Goal: Browse casually

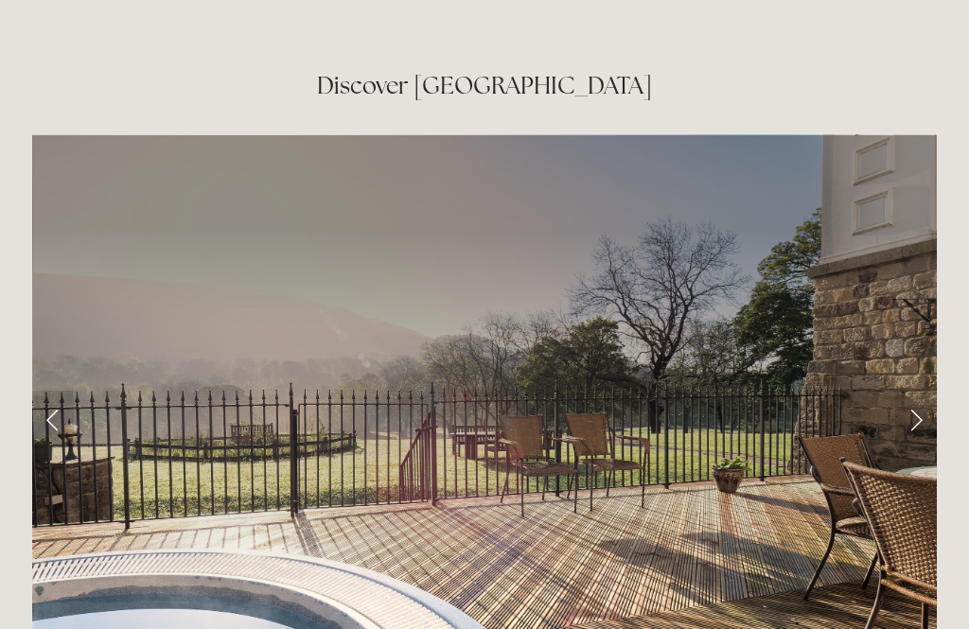
scroll to position [2974, 0]
click at [910, 391] on link "Next Slide" at bounding box center [916, 419] width 42 height 57
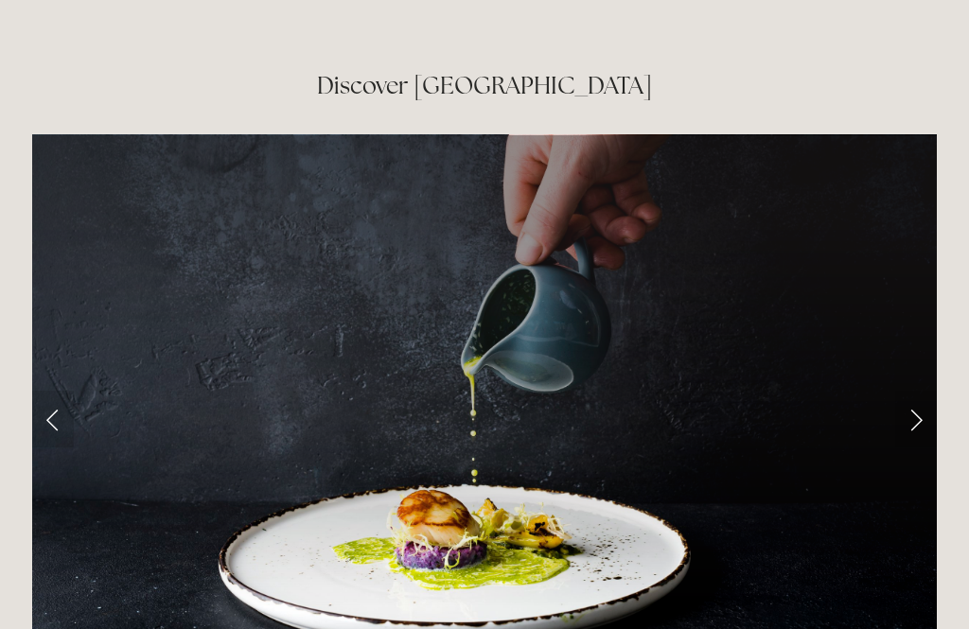
scroll to position [2976, 0]
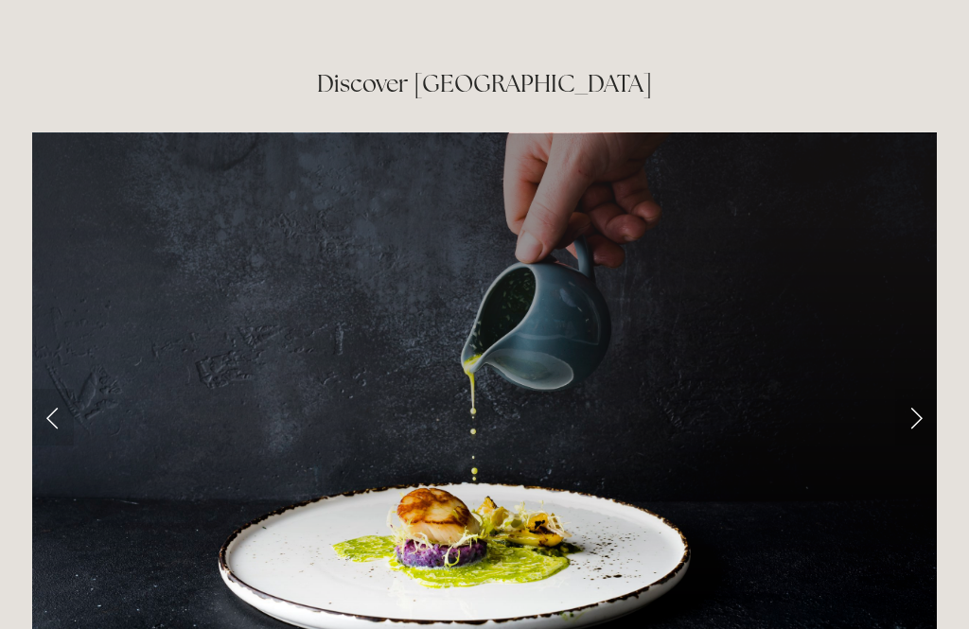
click at [915, 389] on link "Next Slide" at bounding box center [916, 417] width 42 height 57
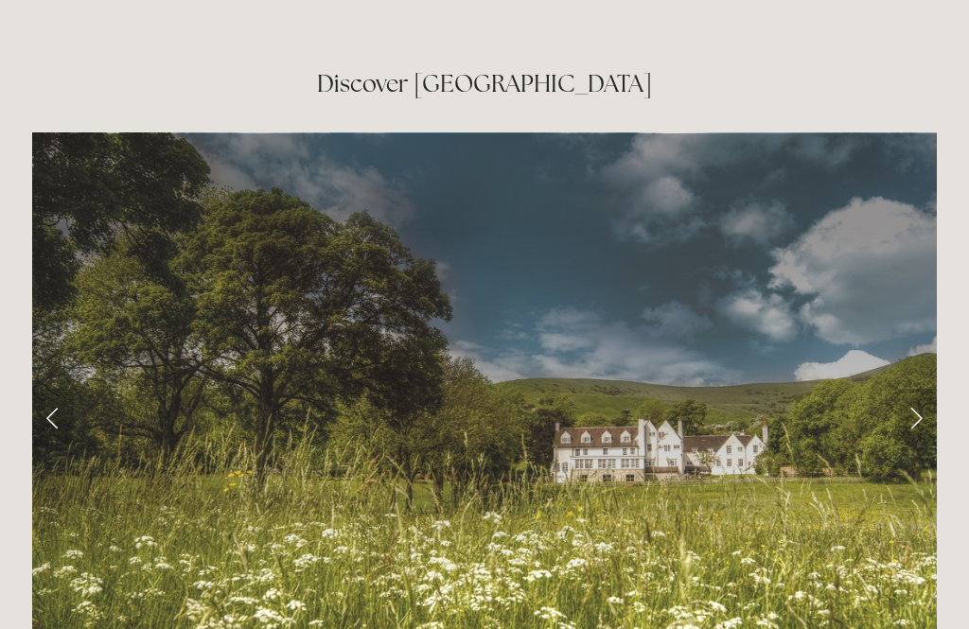
click at [918, 389] on link "Next Slide" at bounding box center [916, 417] width 42 height 57
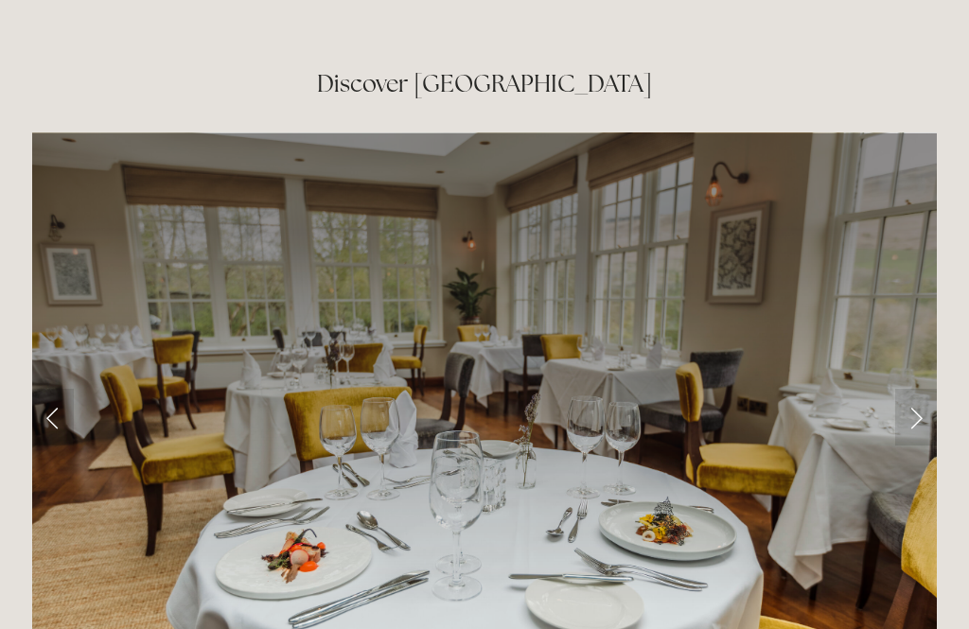
click at [934, 389] on link "Next Slide" at bounding box center [916, 417] width 42 height 57
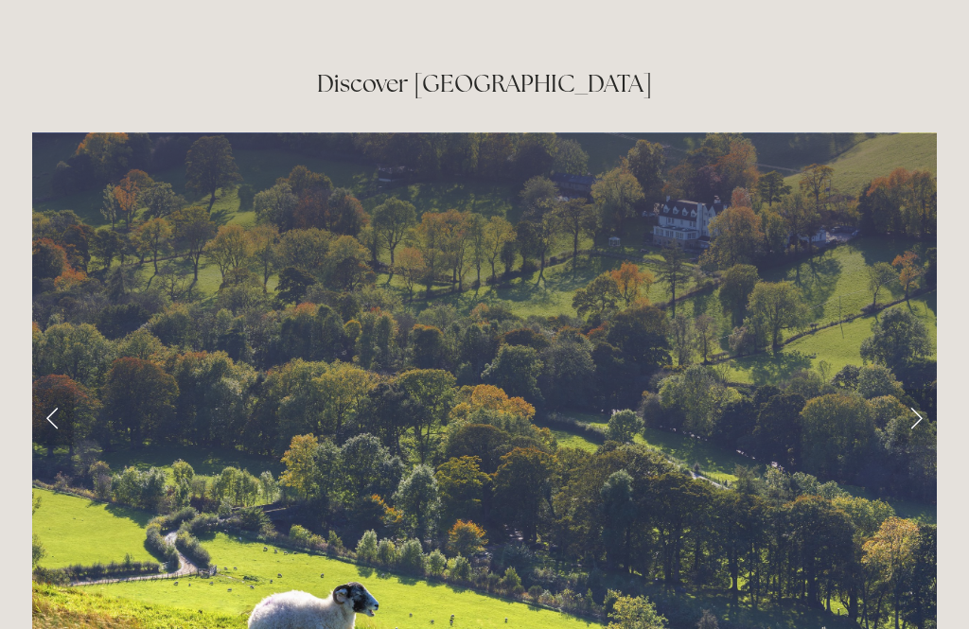
click at [927, 389] on link "Next Slide" at bounding box center [916, 417] width 42 height 57
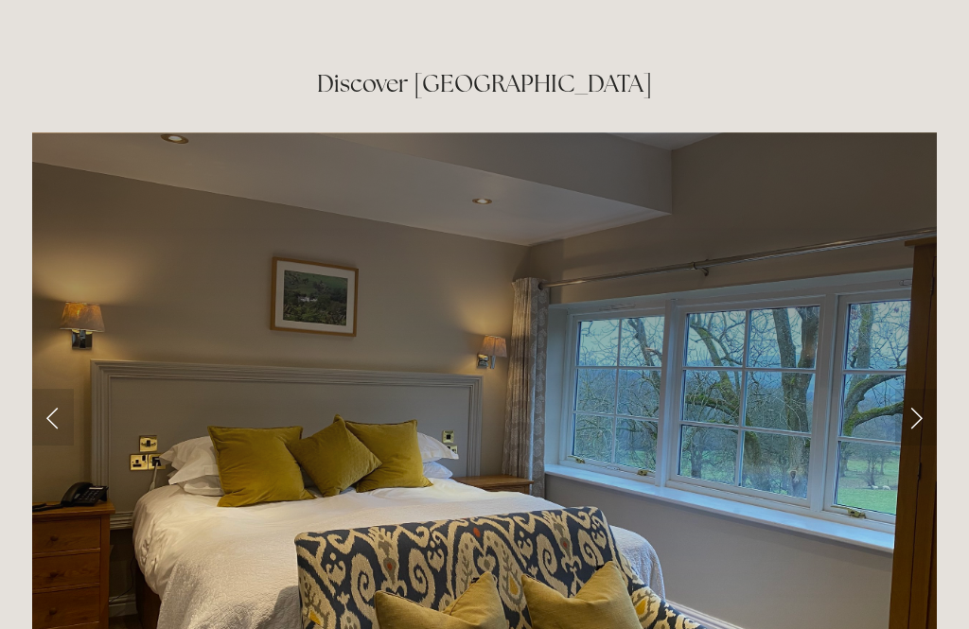
click at [934, 389] on link "Next Slide" at bounding box center [916, 417] width 42 height 57
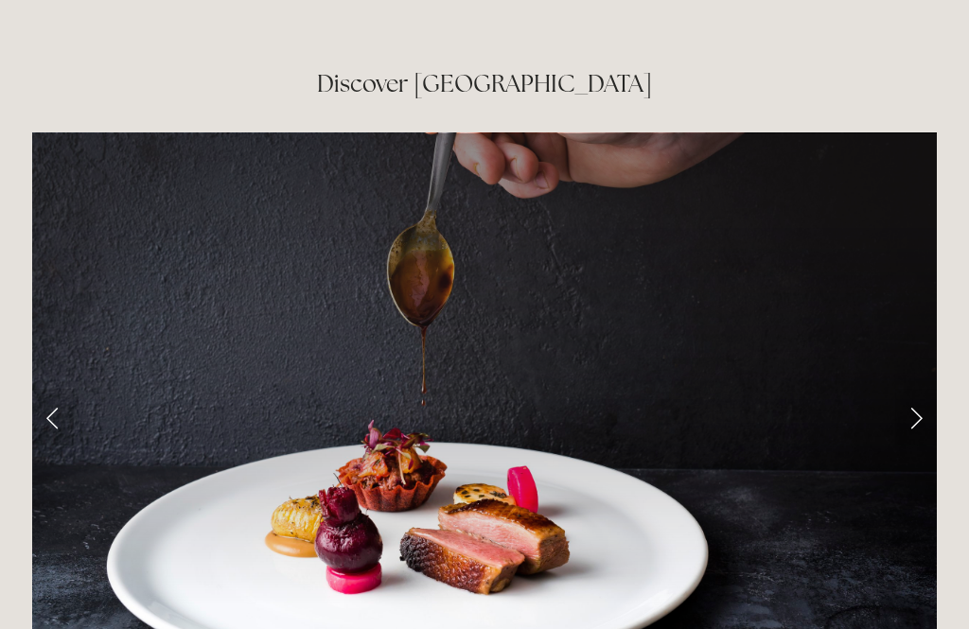
click at [936, 389] on link "Next Slide" at bounding box center [916, 417] width 42 height 57
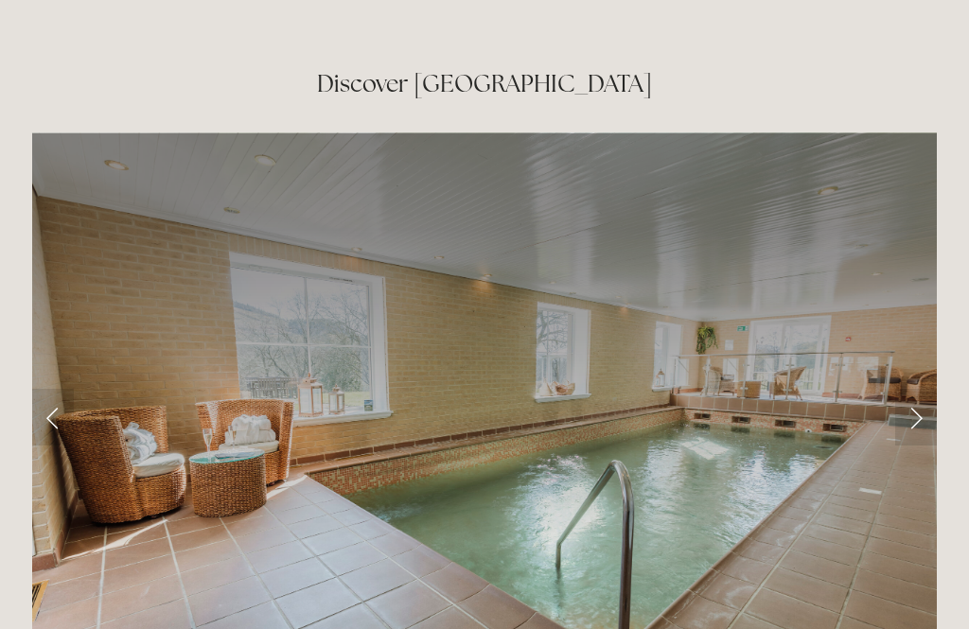
click at [935, 389] on link "Next Slide" at bounding box center [916, 417] width 42 height 57
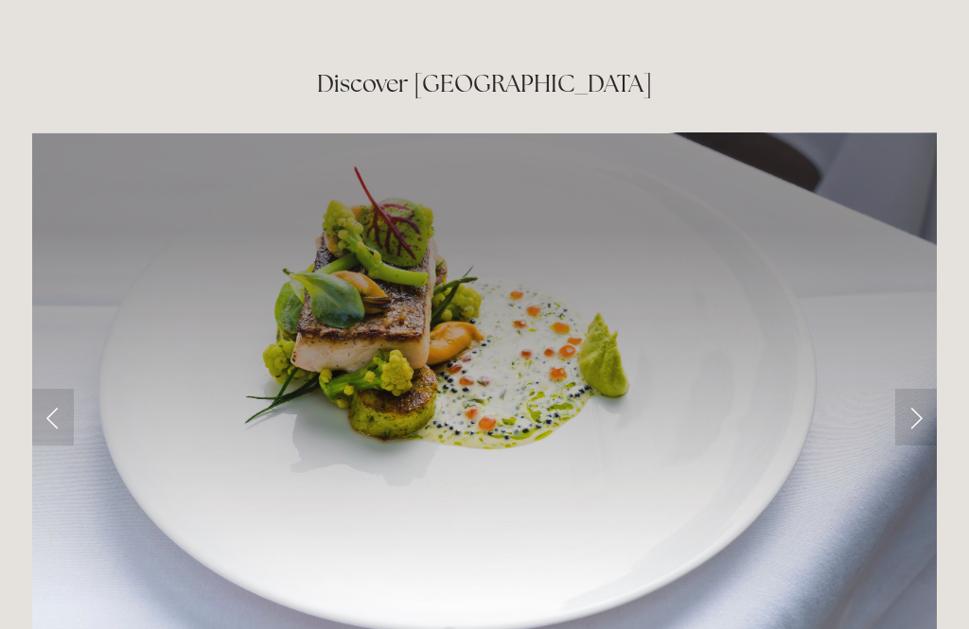
click at [935, 389] on link "Next Slide" at bounding box center [916, 417] width 42 height 57
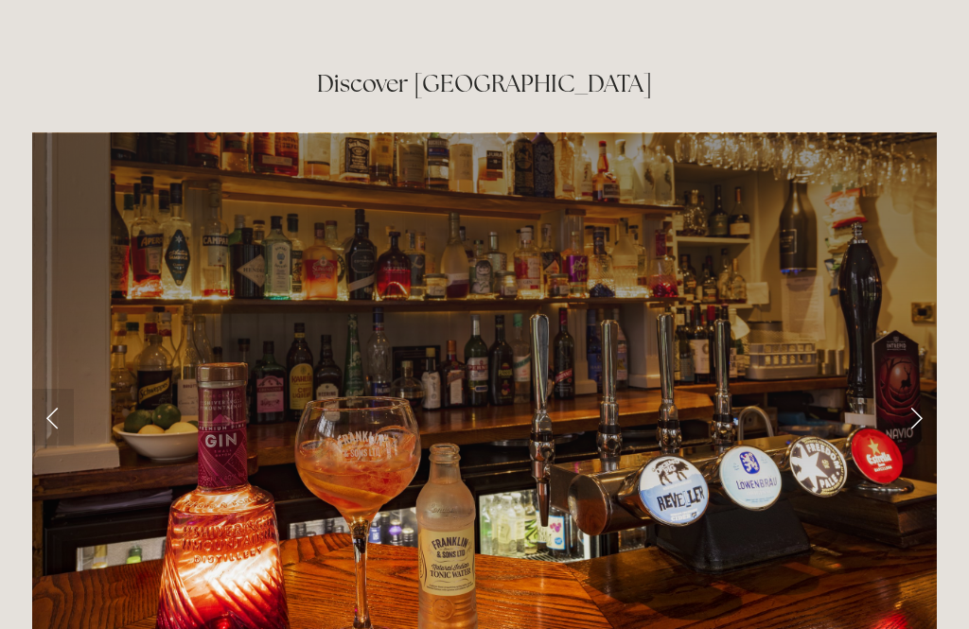
click at [928, 389] on link "Next Slide" at bounding box center [916, 417] width 42 height 57
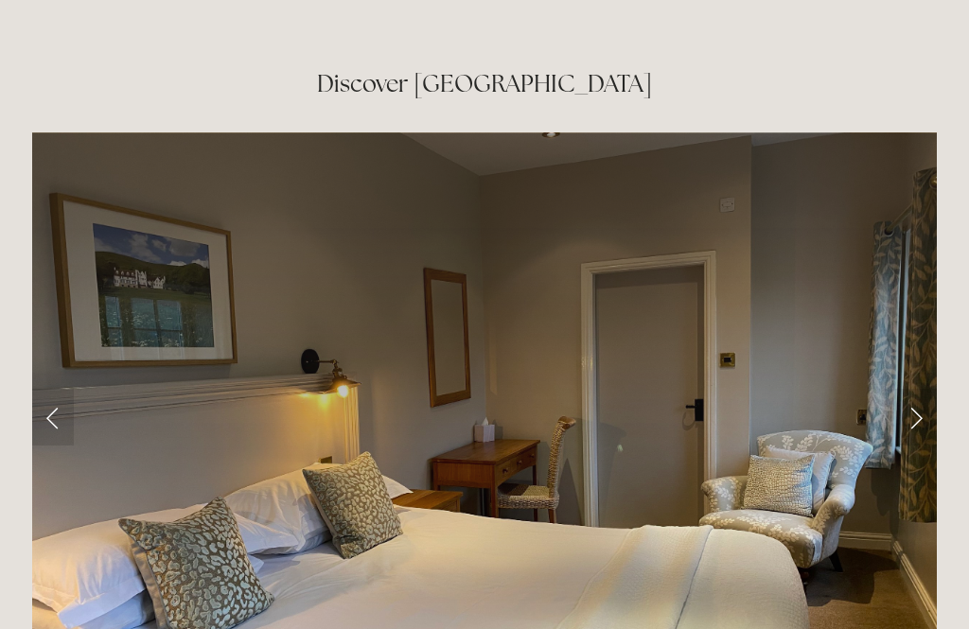
click at [934, 389] on link "Next Slide" at bounding box center [916, 417] width 42 height 57
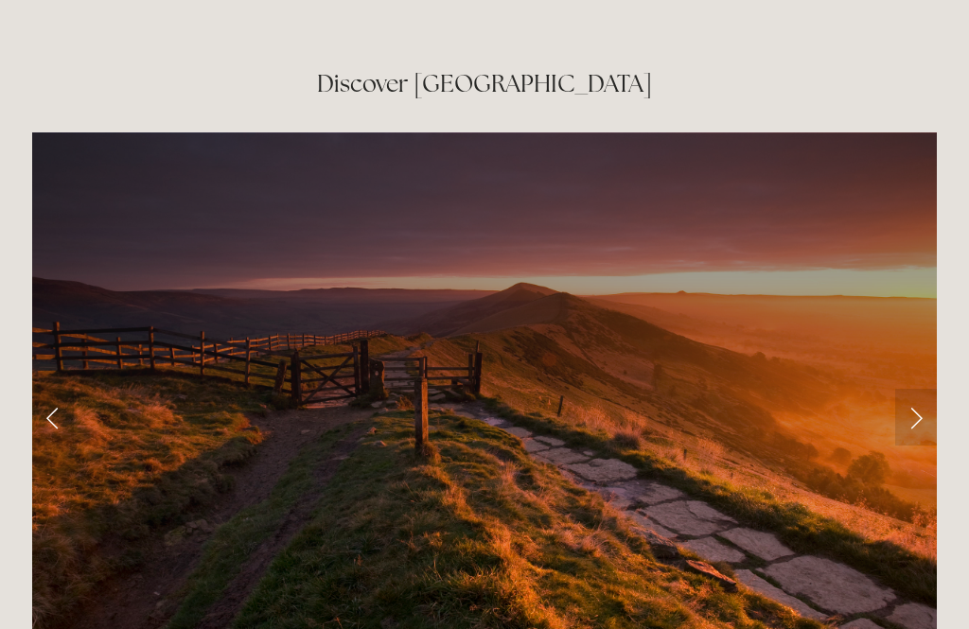
click at [933, 389] on link "Next Slide" at bounding box center [916, 417] width 42 height 57
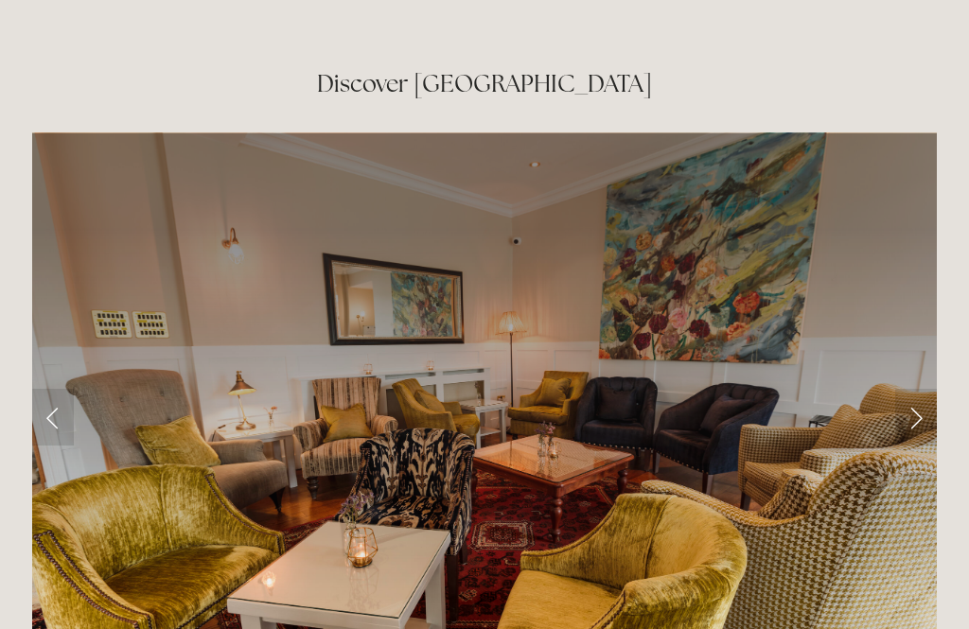
click at [932, 389] on link "Next Slide" at bounding box center [916, 417] width 42 height 57
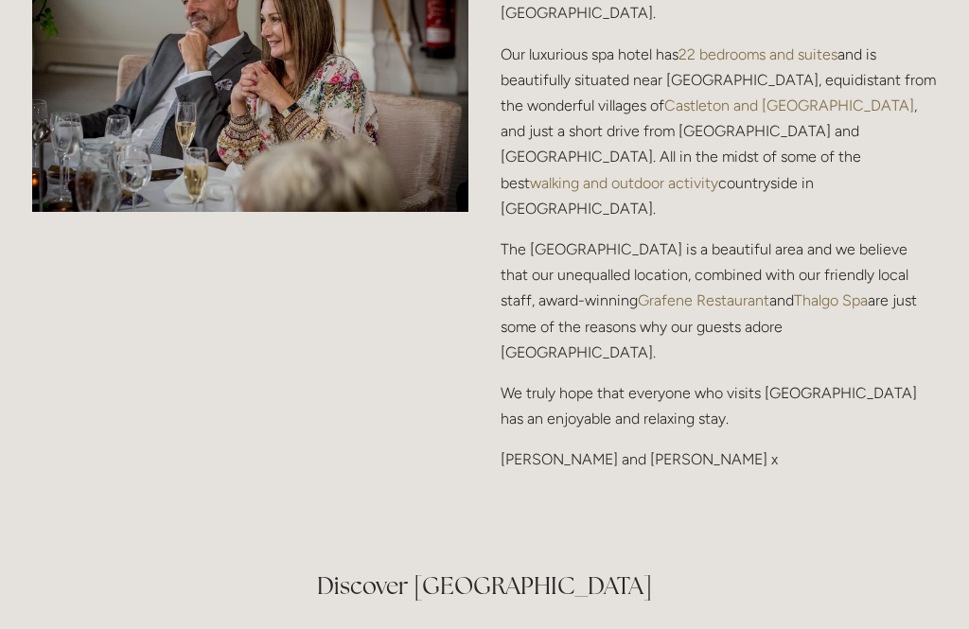
scroll to position [2474, 0]
